Goal: Information Seeking & Learning: Learn about a topic

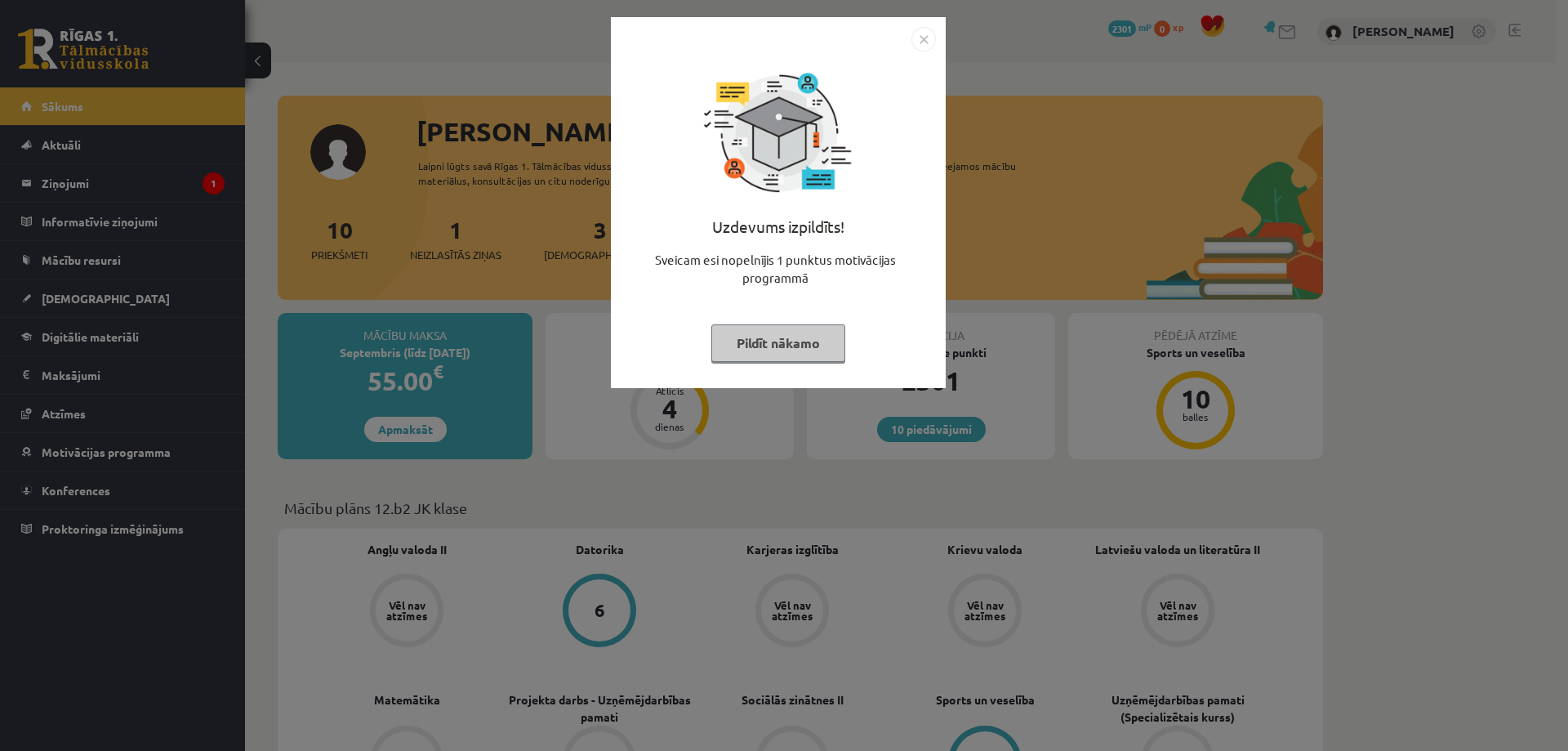
click at [465, 226] on div "Uzdevums izpildīts! Sveicam esi nopelnījis 1 punktus motivācijas programmā Pild…" at bounding box center [784, 376] width 1568 height 751
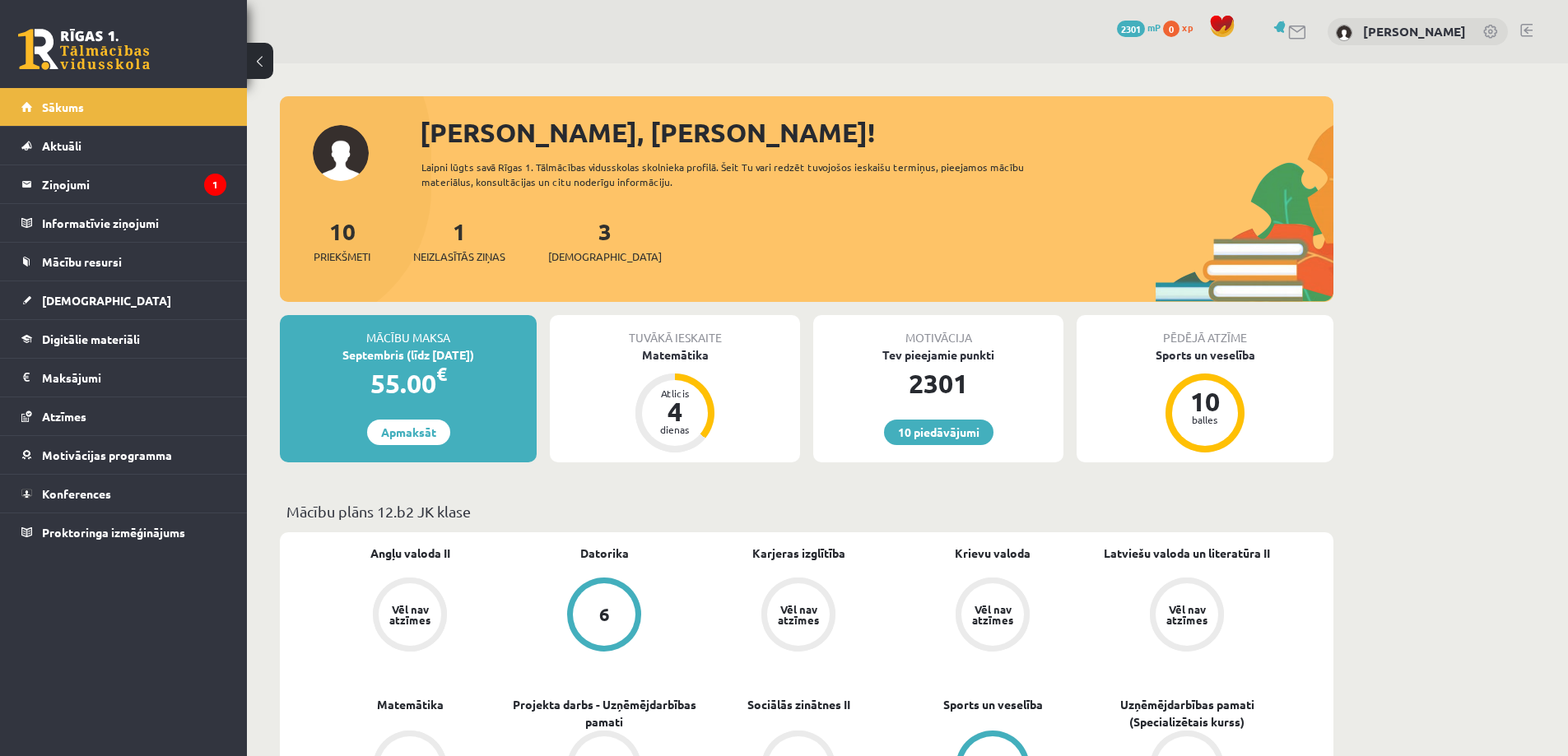
click at [436, 247] on div "1 Neizlasītās ziņas" at bounding box center [458, 239] width 92 height 51
click at [437, 255] on span "Neizlasītās ziņas" at bounding box center [458, 256] width 92 height 16
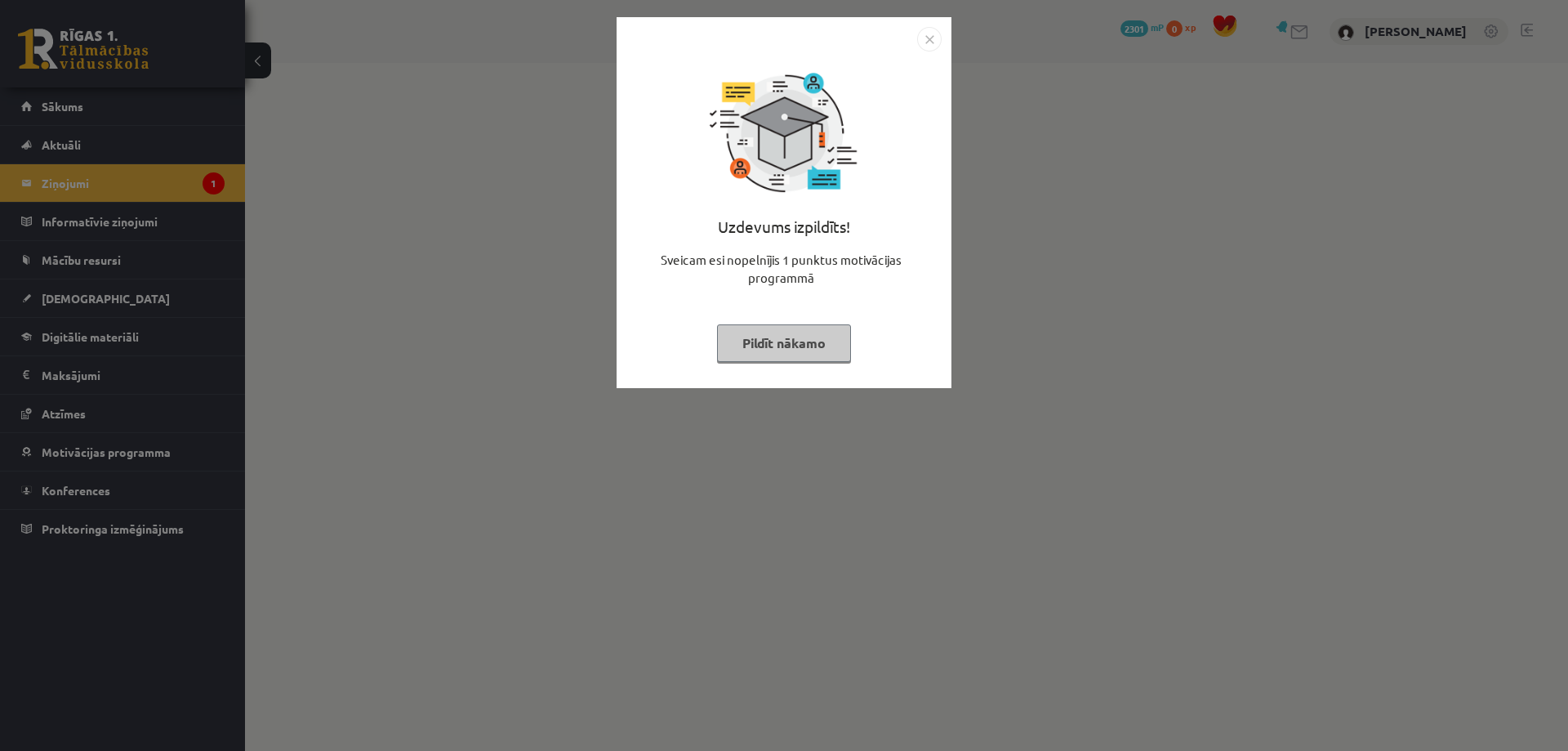
click at [931, 39] on img "Close" at bounding box center [929, 39] width 25 height 25
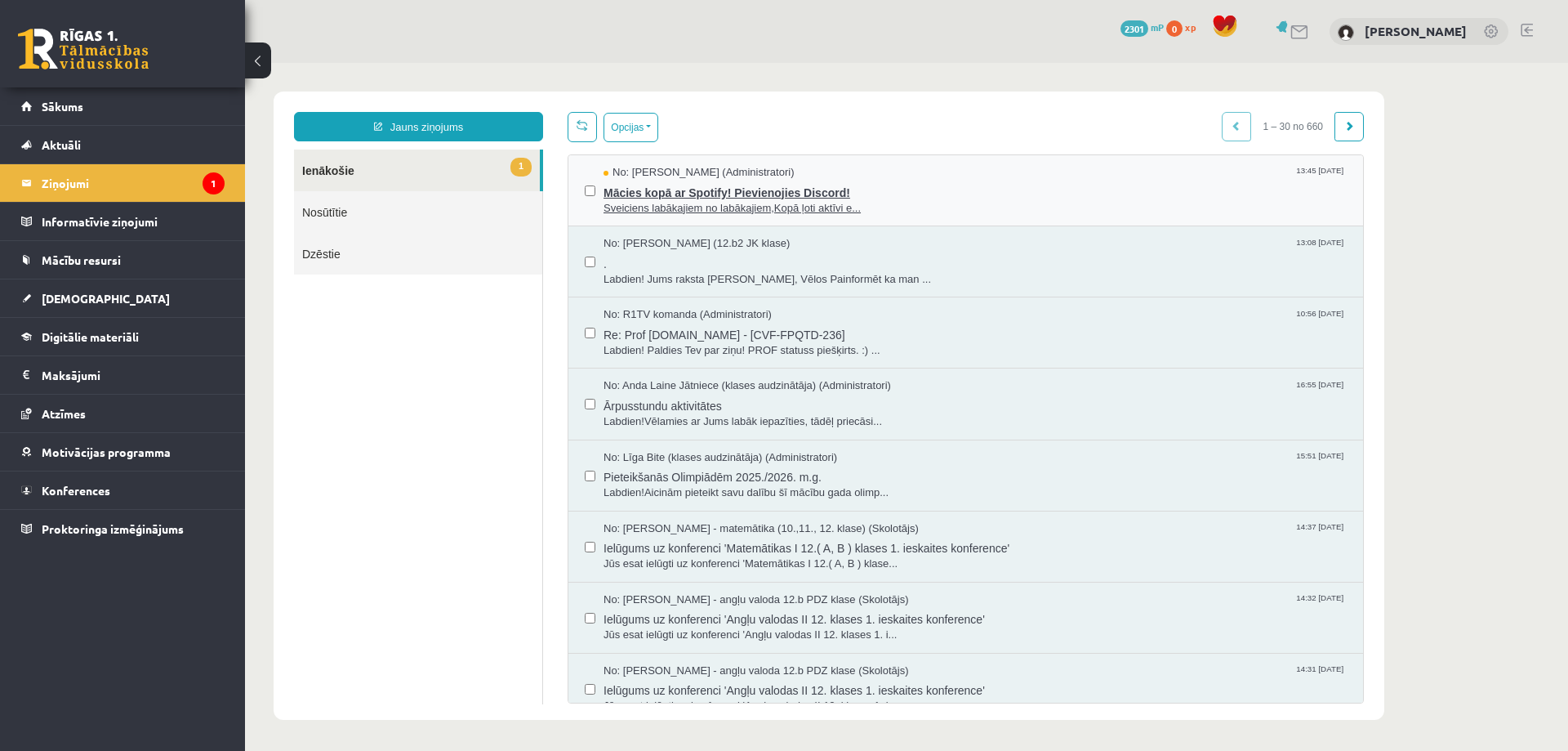
click at [773, 193] on span "Mācies kopā ar Spotify! Pievienojies Discord!" at bounding box center [974, 191] width 743 height 21
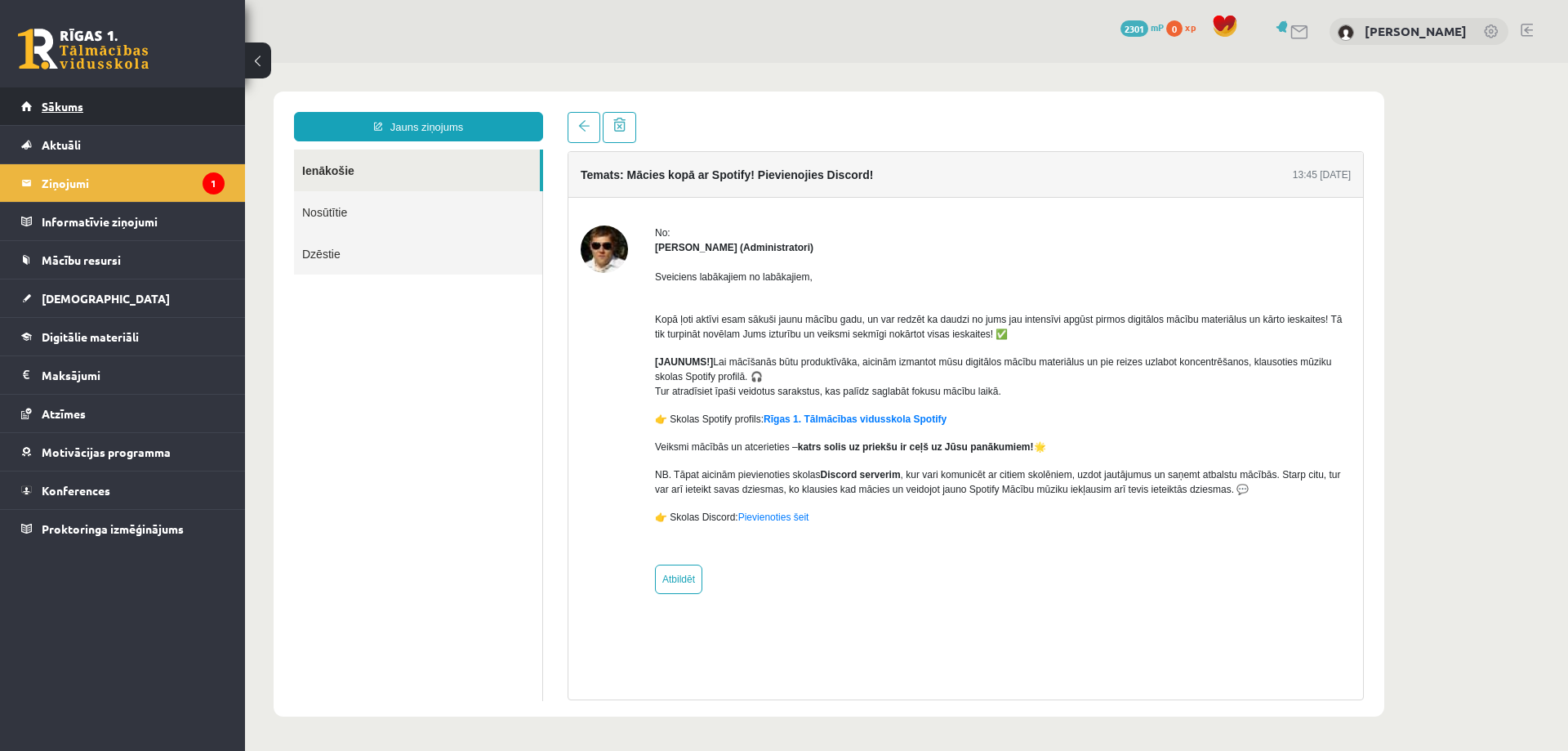
click at [69, 107] on span "Sākums" at bounding box center [63, 105] width 42 height 15
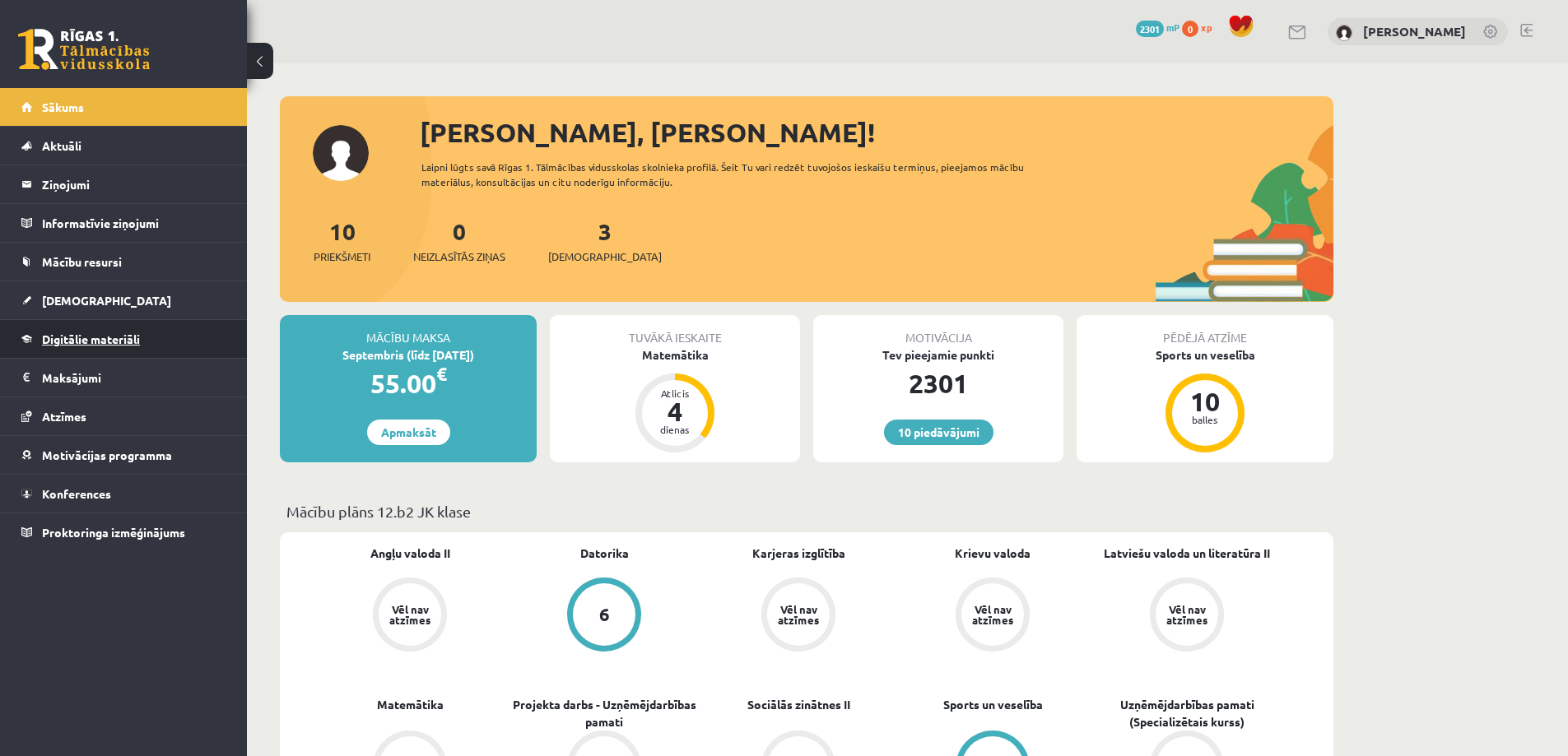
click at [68, 332] on span "Digitālie materiāli" at bounding box center [91, 338] width 98 height 15
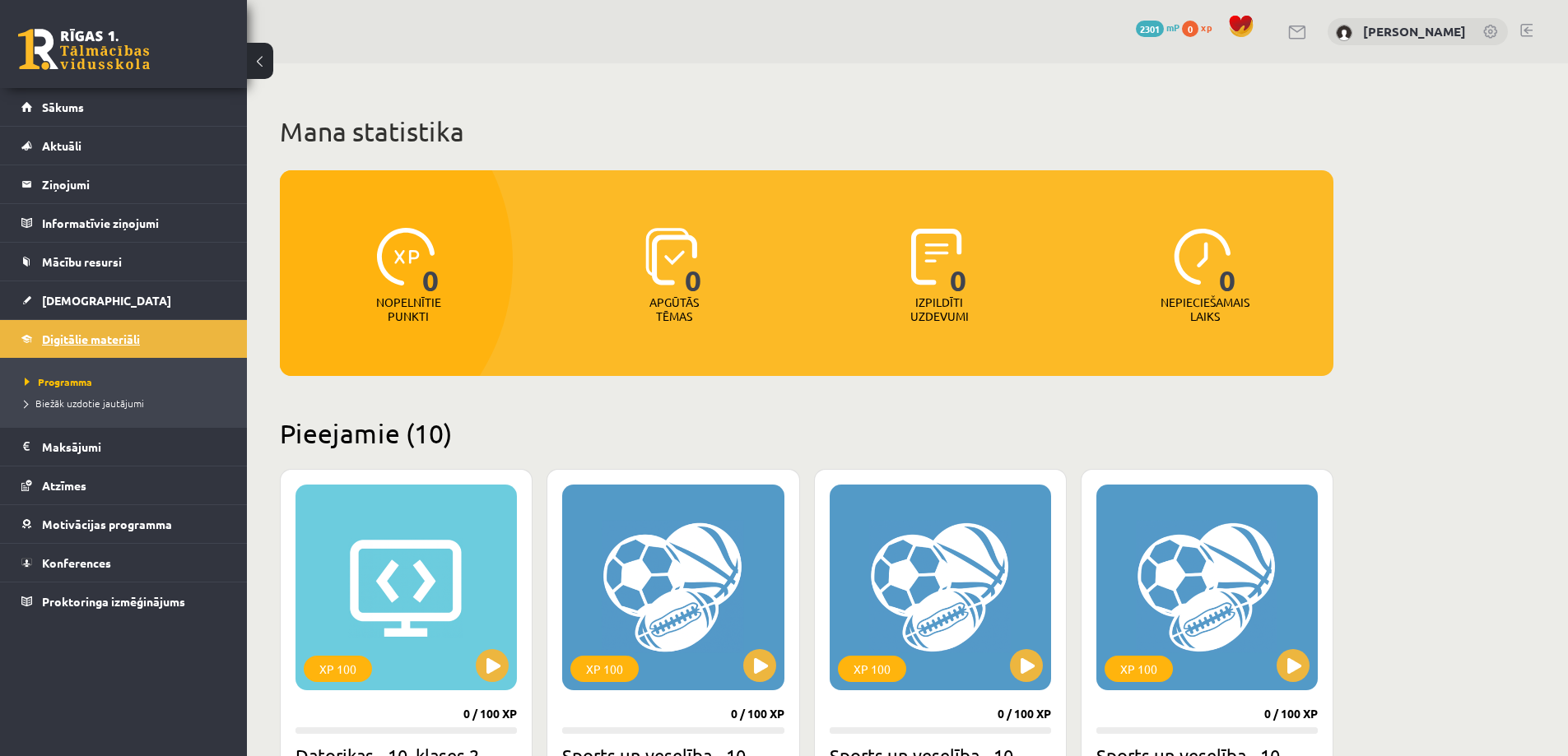
click at [77, 338] on span "Digitālie materiāli" at bounding box center [91, 338] width 98 height 15
click at [70, 260] on span "Mācību resursi" at bounding box center [82, 261] width 79 height 15
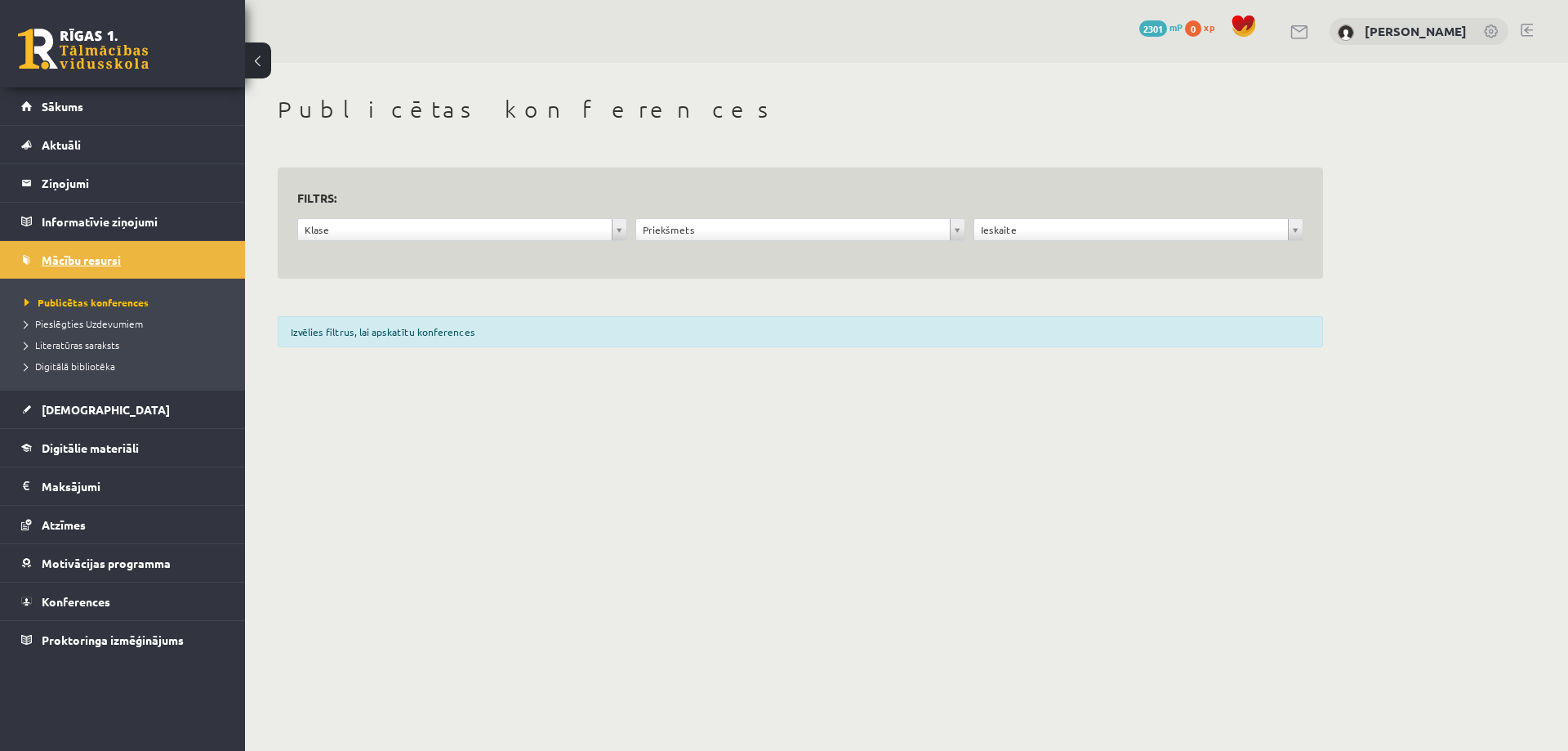
click at [71, 261] on span "Mācību resursi" at bounding box center [81, 260] width 79 height 15
click at [87, 263] on span "Mācību resursi" at bounding box center [81, 260] width 79 height 15
click at [57, 445] on span "Digitālie materiāli" at bounding box center [90, 448] width 97 height 15
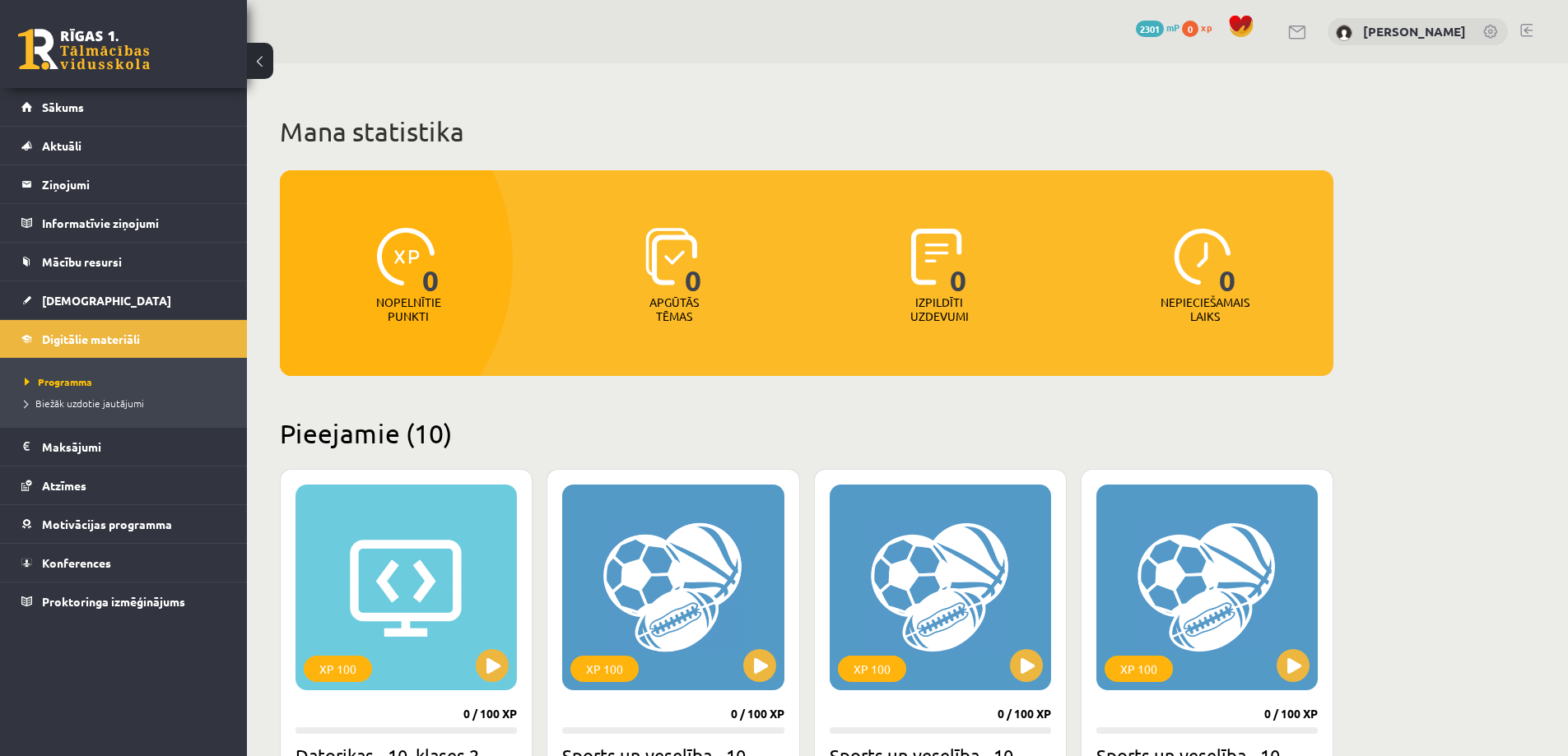
click at [1527, 24] on link at bounding box center [1526, 30] width 12 height 13
